Goal: Task Accomplishment & Management: Manage account settings

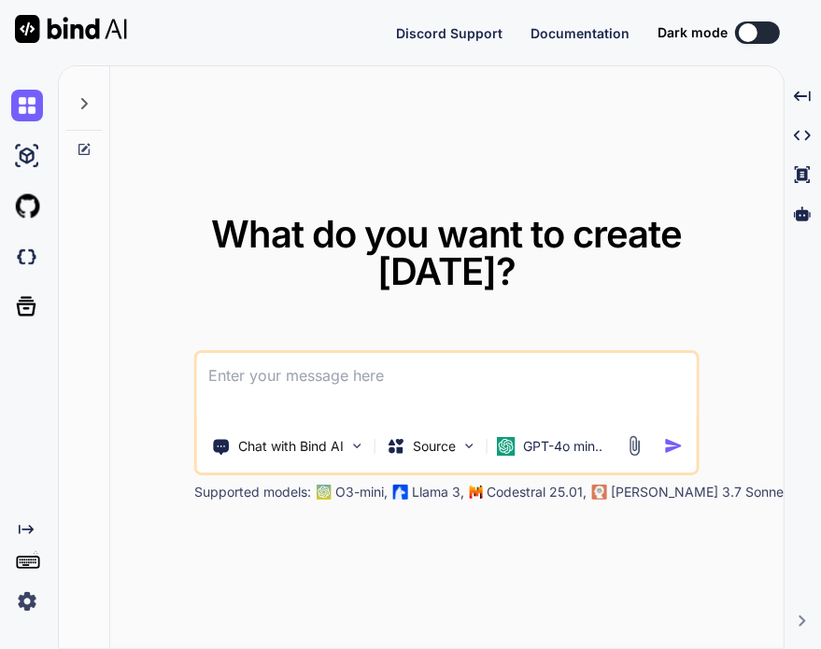
click at [34, 612] on img at bounding box center [27, 602] width 32 height 32
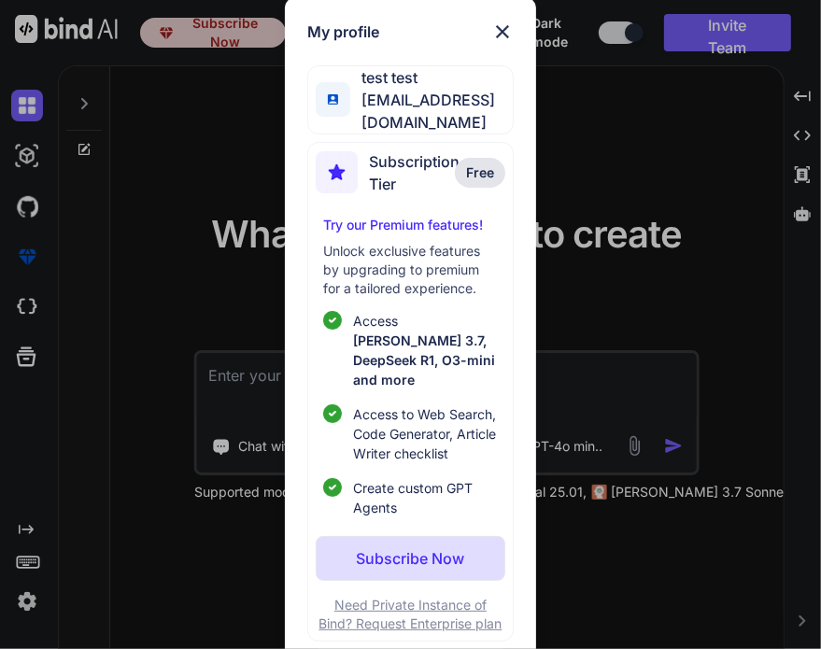
scroll to position [23, 0]
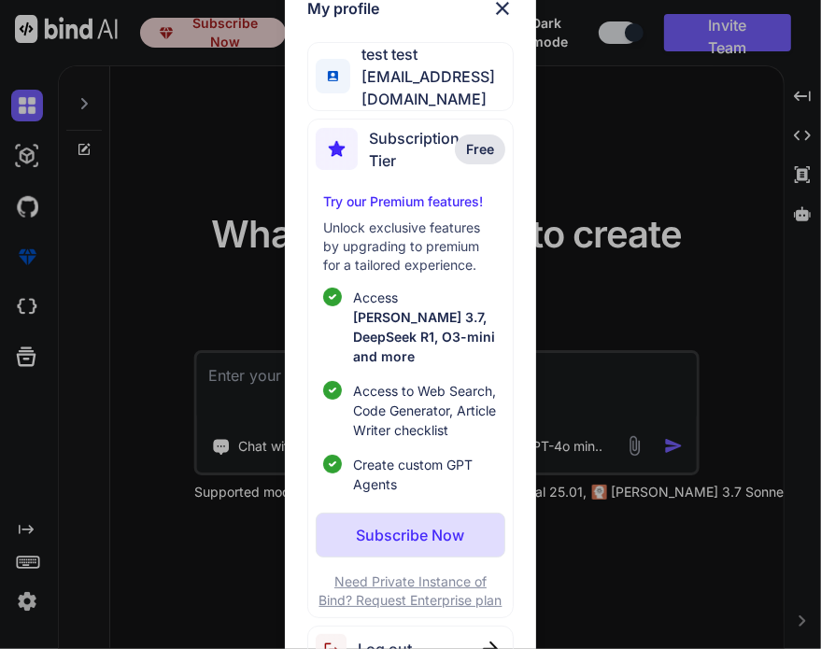
click at [404, 626] on div "Log out" at bounding box center [410, 650] width 206 height 48
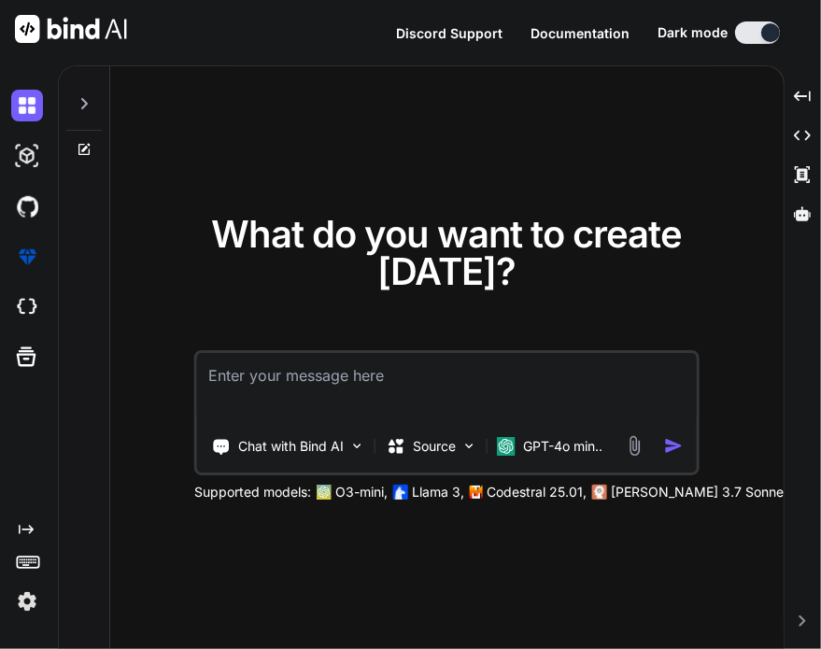
type textarea "x"
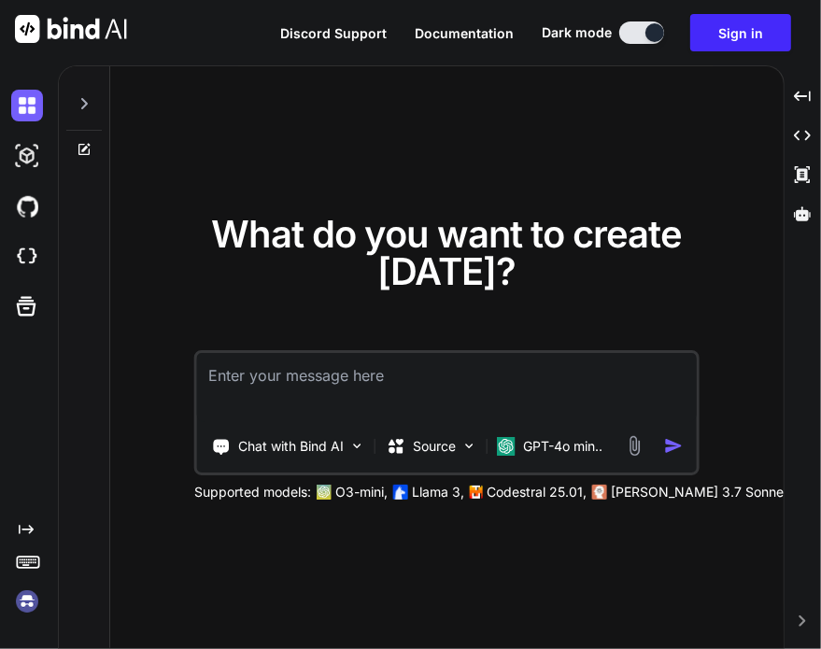
click at [30, 597] on img at bounding box center [27, 602] width 32 height 32
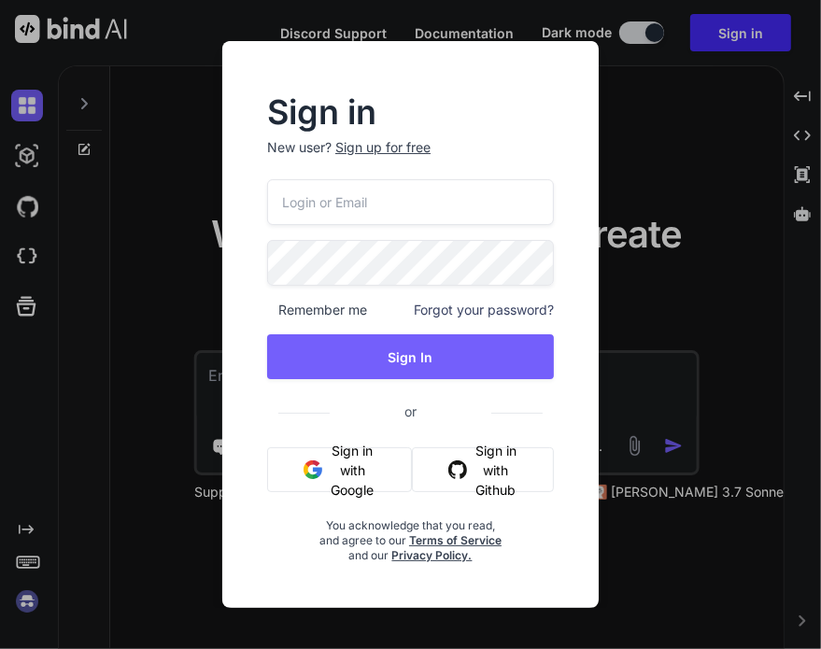
click at [390, 197] on input "email" at bounding box center [410, 202] width 287 height 46
paste input "testbind25@mailinator"
type input "[EMAIL_ADDRESS][DOMAIN_NAME]"
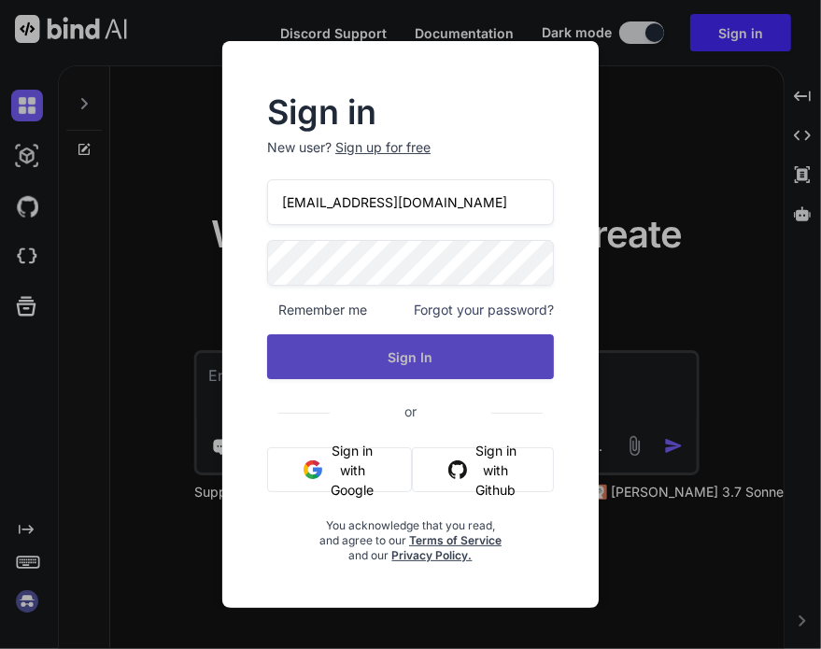
click at [362, 348] on button "Sign In" at bounding box center [410, 356] width 287 height 45
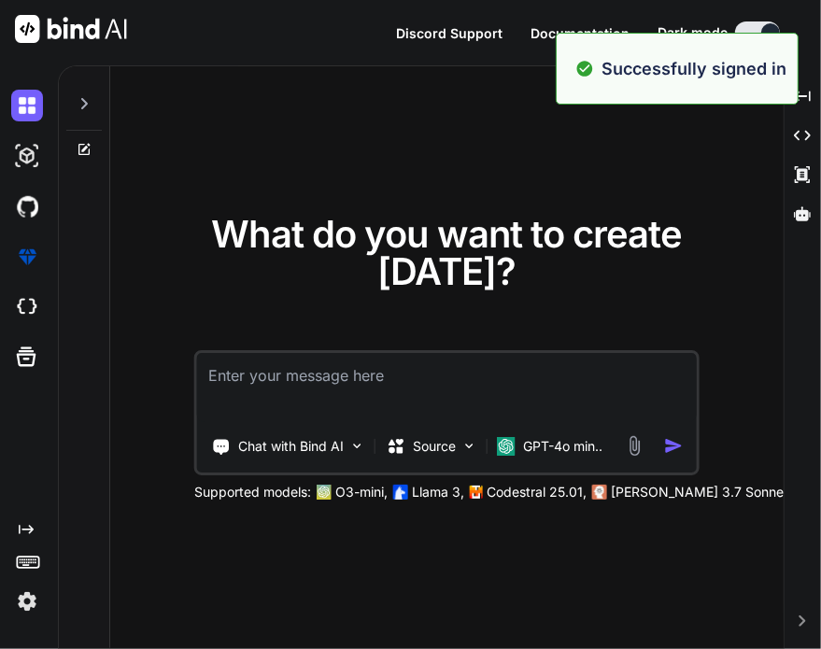
type textarea "x"
